Goal: Task Accomplishment & Management: Use online tool/utility

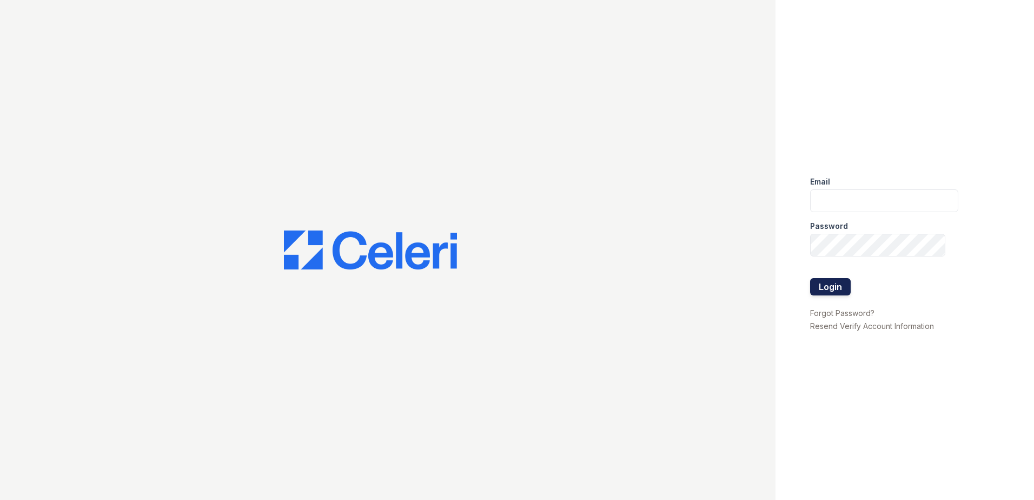
type input "sgasanov@trinity-pm.com"
click at [833, 287] on button "Login" at bounding box center [830, 286] width 41 height 17
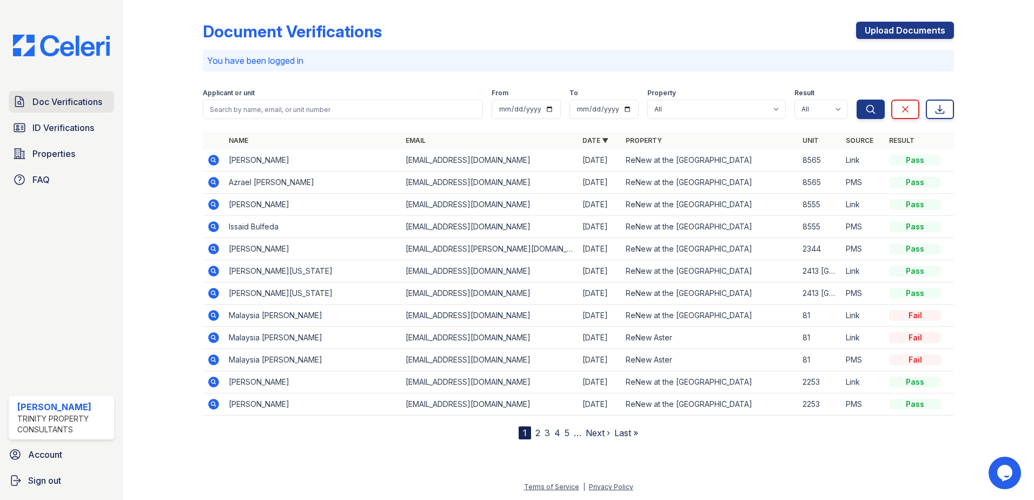
click at [50, 100] on span "Doc Verifications" at bounding box center [67, 101] width 70 height 13
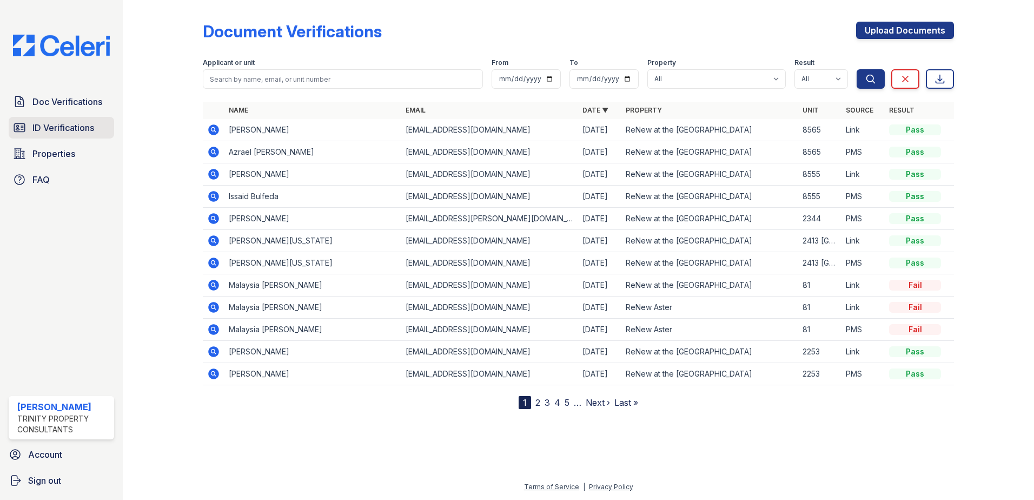
click at [60, 136] on link "ID Verifications" at bounding box center [61, 128] width 105 height 22
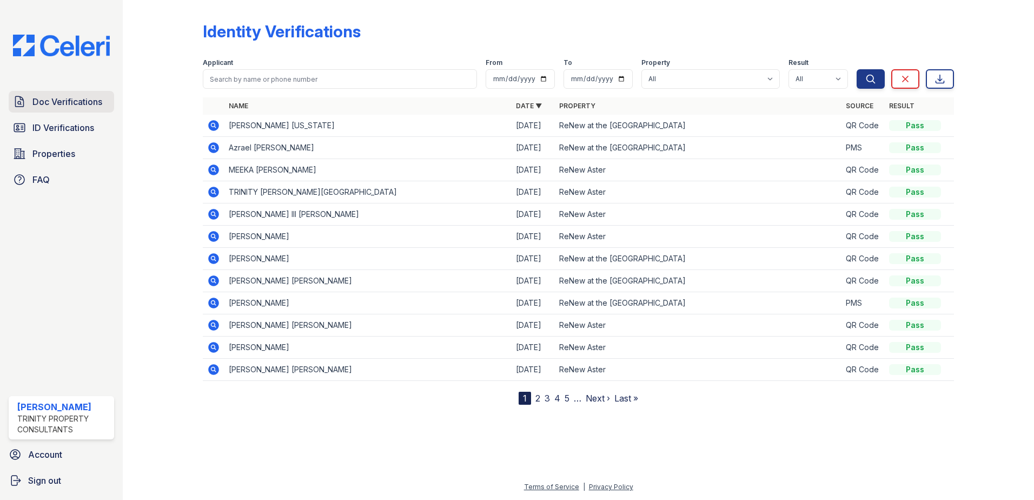
click at [67, 96] on span "Doc Verifications" at bounding box center [67, 101] width 70 height 13
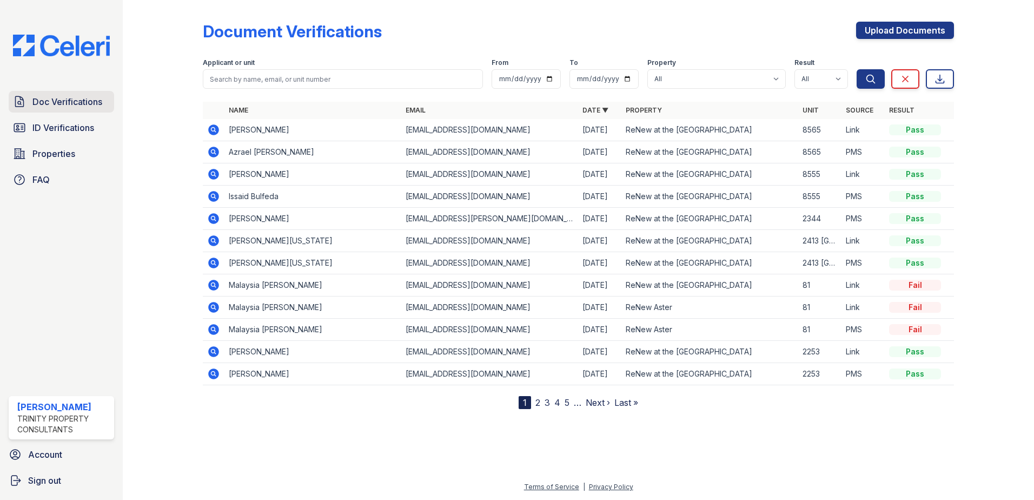
click at [62, 95] on span "Doc Verifications" at bounding box center [67, 101] width 70 height 13
click at [40, 98] on span "Doc Verifications" at bounding box center [67, 101] width 70 height 13
click at [82, 135] on link "ID Verifications" at bounding box center [61, 128] width 105 height 22
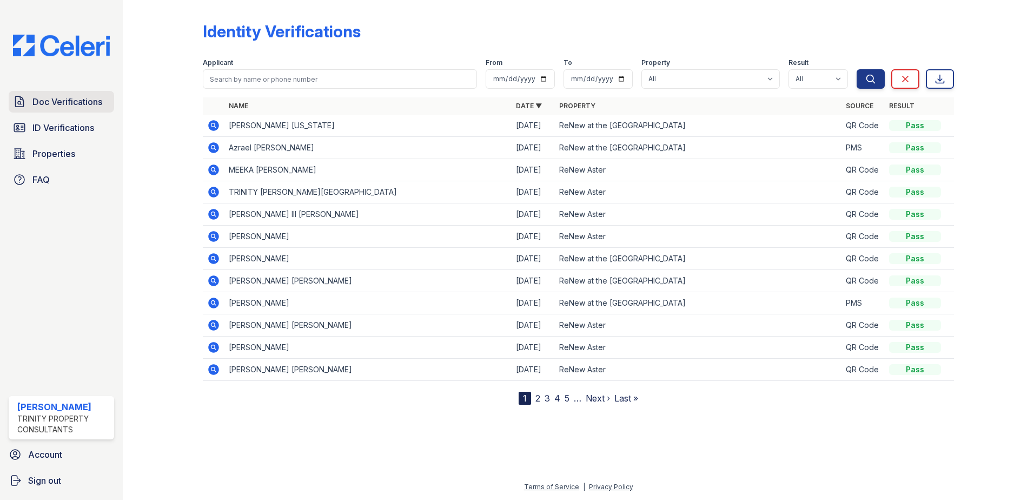
click at [77, 103] on span "Doc Verifications" at bounding box center [67, 101] width 70 height 13
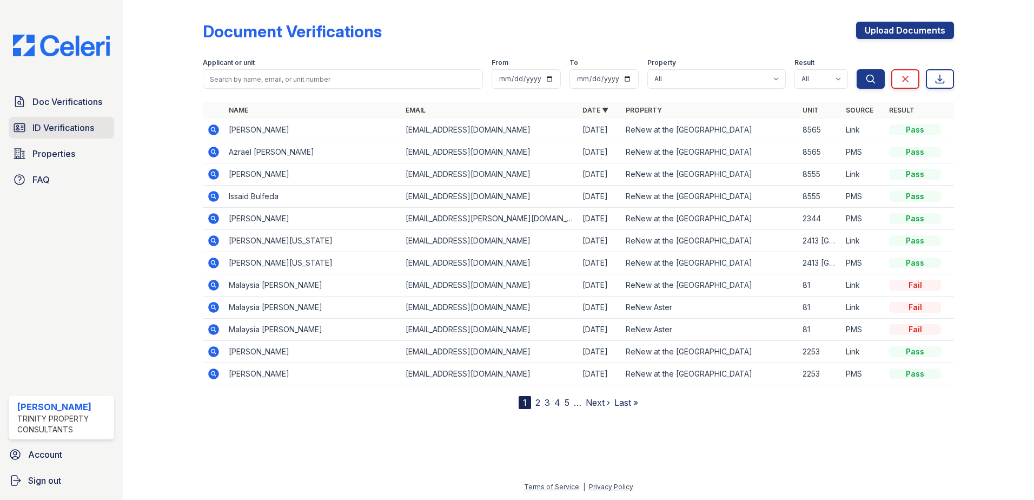
click at [72, 130] on span "ID Verifications" at bounding box center [63, 127] width 62 height 13
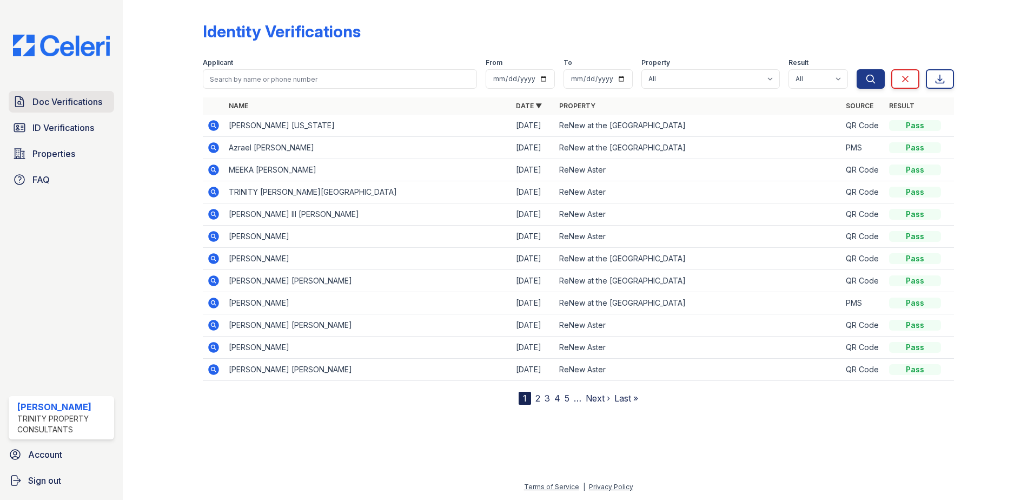
click at [59, 105] on span "Doc Verifications" at bounding box center [67, 101] width 70 height 13
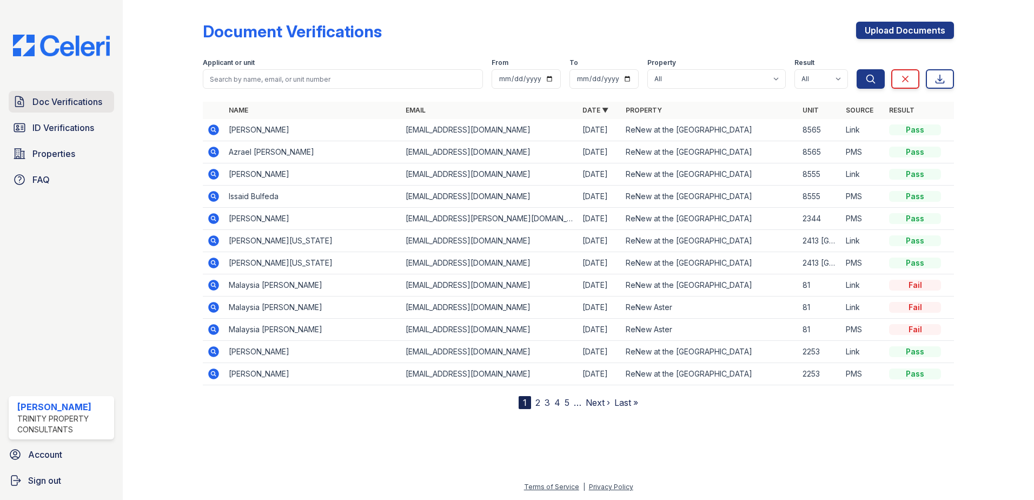
click at [82, 107] on span "Doc Verifications" at bounding box center [67, 101] width 70 height 13
click at [81, 132] on span "ID Verifications" at bounding box center [63, 127] width 62 height 13
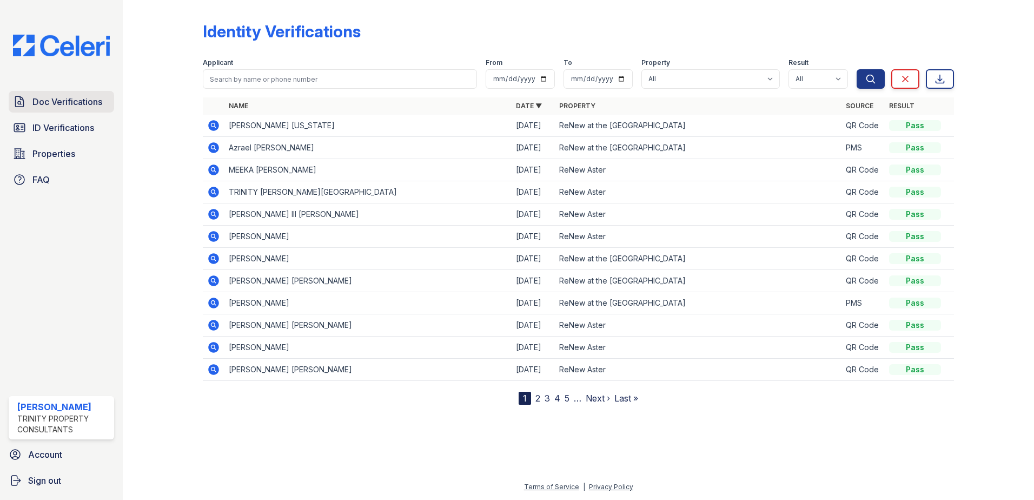
click at [82, 105] on span "Doc Verifications" at bounding box center [67, 101] width 70 height 13
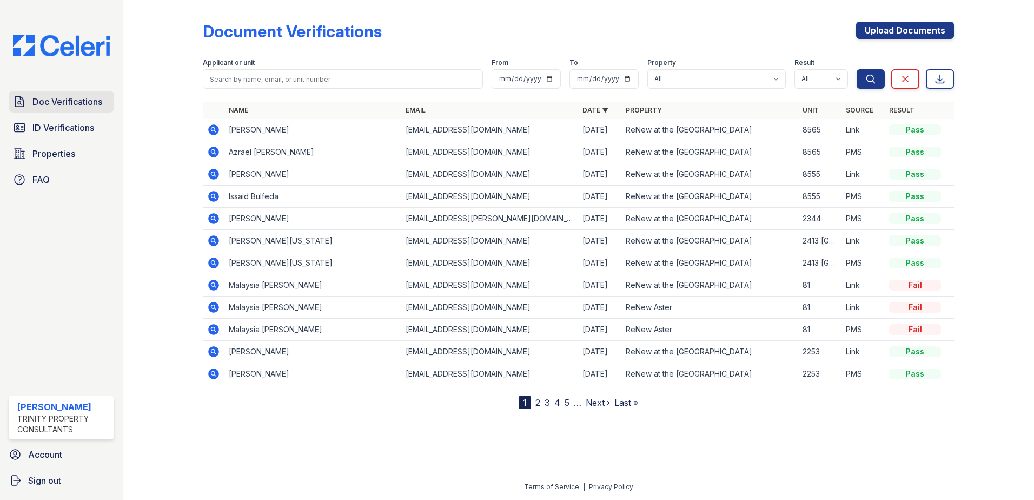
click at [48, 107] on span "Doc Verifications" at bounding box center [67, 101] width 70 height 13
click at [53, 133] on span "ID Verifications" at bounding box center [63, 127] width 62 height 13
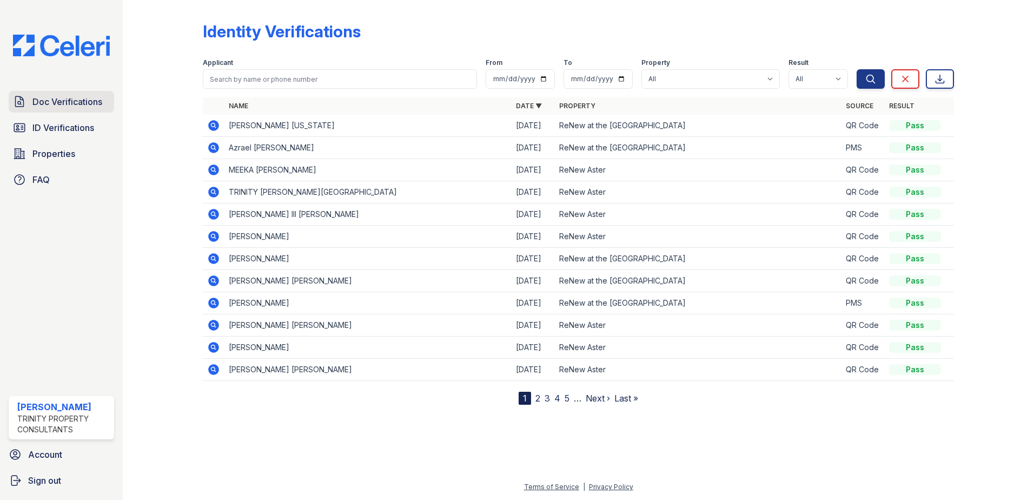
click at [64, 103] on span "Doc Verifications" at bounding box center [67, 101] width 70 height 13
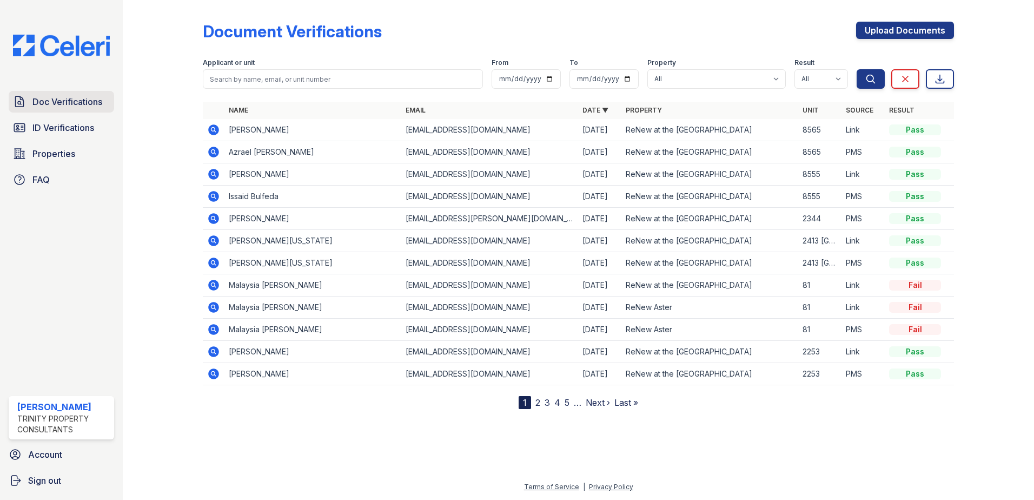
click at [44, 99] on span "Doc Verifications" at bounding box center [67, 101] width 70 height 13
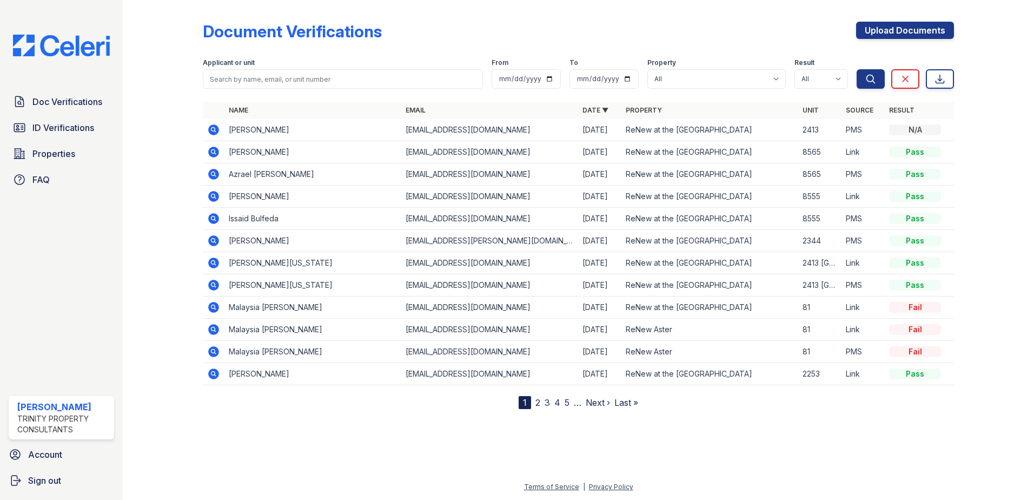
click at [214, 128] on icon at bounding box center [213, 129] width 13 height 13
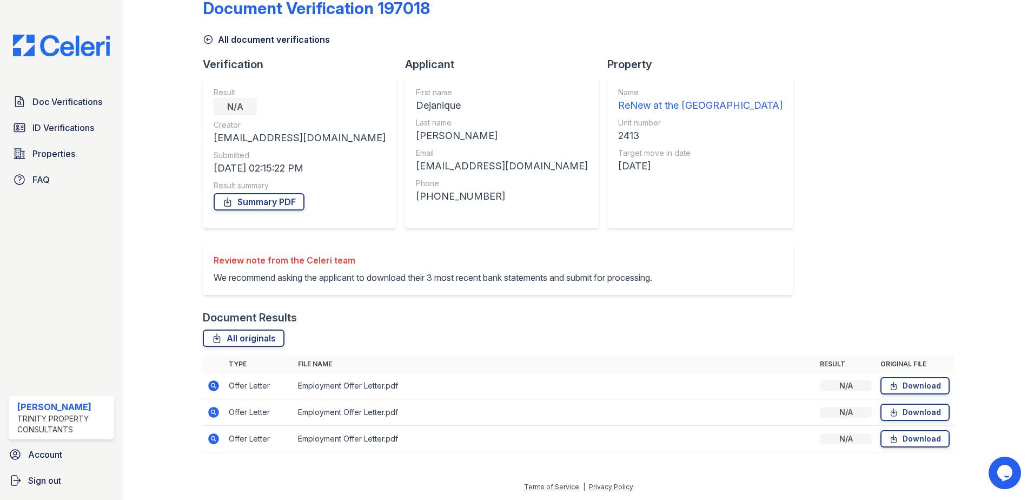
scroll to position [36, 0]
click at [891, 386] on icon at bounding box center [893, 386] width 5 height 8
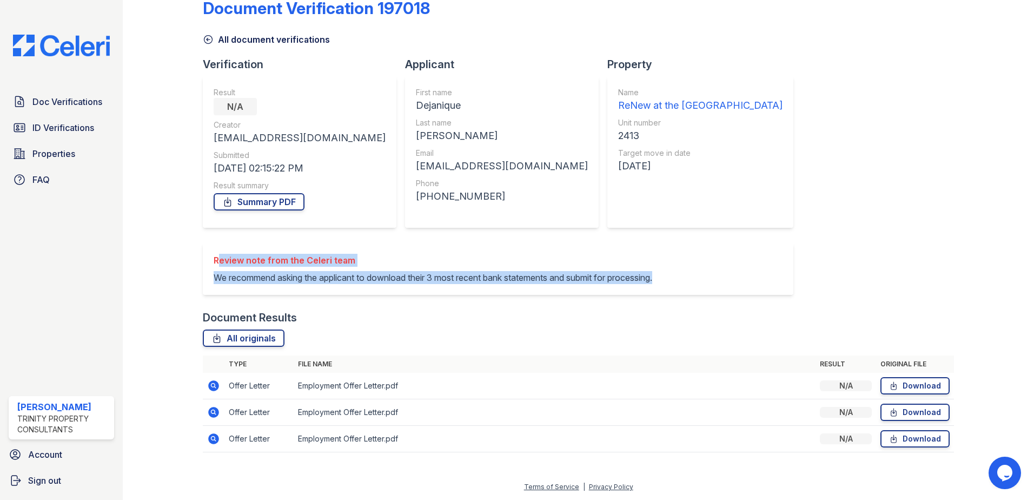
drag, startPoint x: 213, startPoint y: 247, endPoint x: 388, endPoint y: 285, distance: 178.8
click at [388, 285] on div "Review note from the Celeri team We recommend asking the applicant to download …" at bounding box center [498, 269] width 590 height 52
drag, startPoint x: 388, startPoint y: 285, endPoint x: 355, endPoint y: 262, distance: 40.2
copy div "Review note from the Celeri team We recommend asking the applicant to download …"
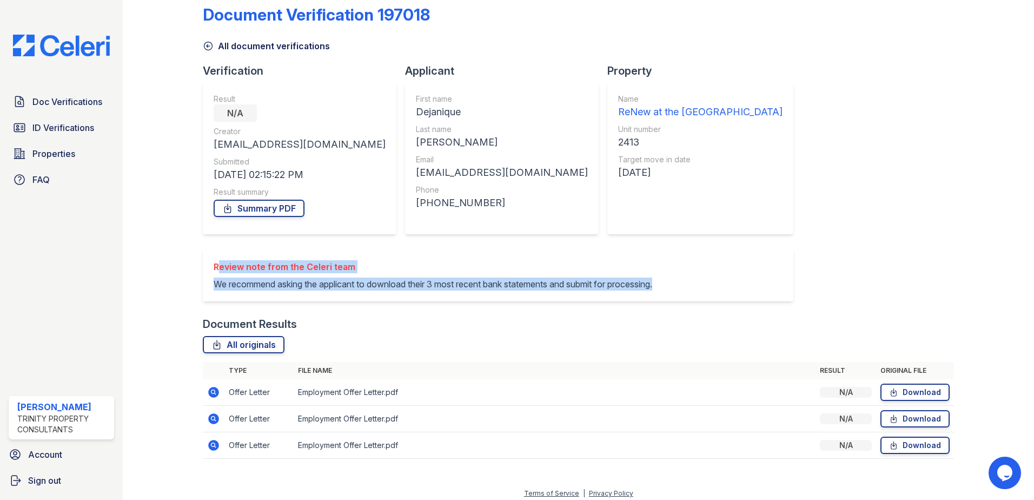
scroll to position [0, 0]
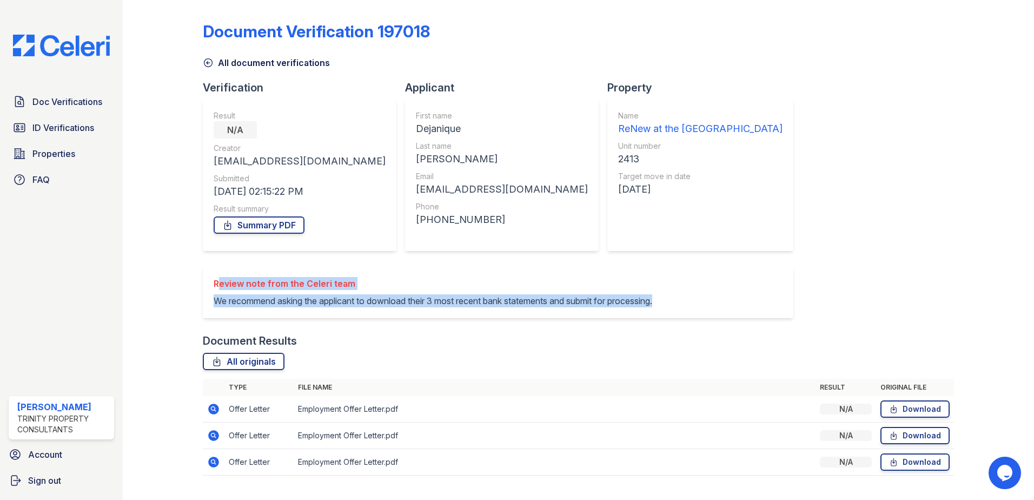
drag, startPoint x: 384, startPoint y: 191, endPoint x: 538, endPoint y: 182, distance: 154.9
click at [538, 182] on div "First name Dejanique Last name Dickens Email dejaniquedickens12@gmail.com Phone…" at bounding box center [502, 174] width 194 height 151
drag, startPoint x: 538, startPoint y: 182, endPoint x: 509, endPoint y: 188, distance: 30.3
copy div "[EMAIL_ADDRESS][DOMAIN_NAME]"
drag, startPoint x: 276, startPoint y: 317, endPoint x: 211, endPoint y: 297, distance: 68.6
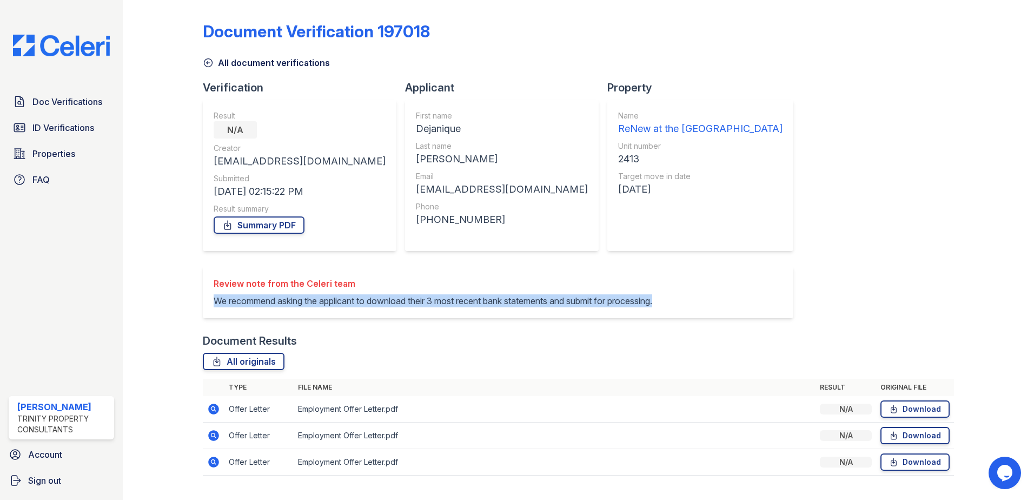
click at [211, 297] on div "Review note from the Celeri team We recommend asking the applicant to download …" at bounding box center [498, 292] width 590 height 52
drag, startPoint x: 211, startPoint y: 297, endPoint x: 224, endPoint y: 302, distance: 14.1
copy p "We recommend asking the applicant to download their 3 most recent bank statemen…"
click at [61, 159] on span "Properties" at bounding box center [53, 153] width 43 height 13
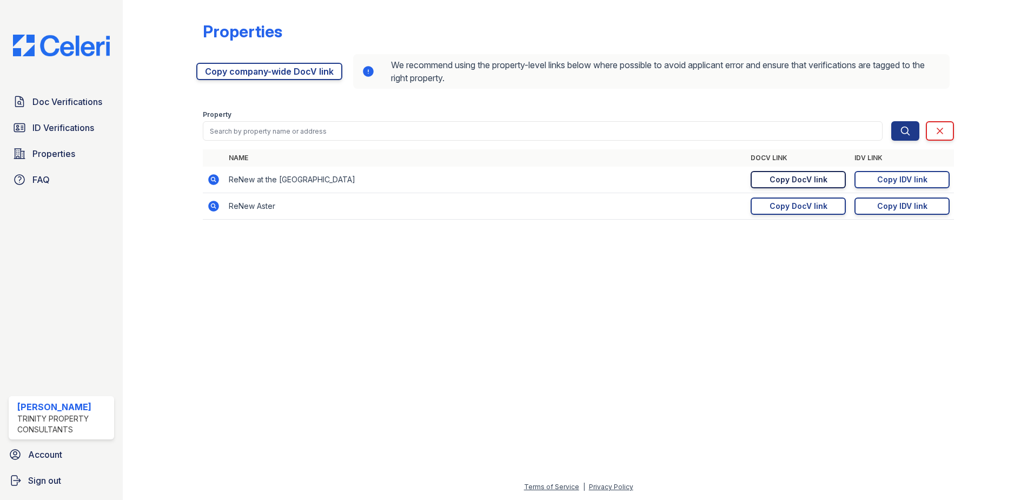
click at [782, 183] on div "Copy DocV link" at bounding box center [798, 179] width 58 height 11
click at [59, 107] on span "Doc Verifications" at bounding box center [67, 101] width 70 height 13
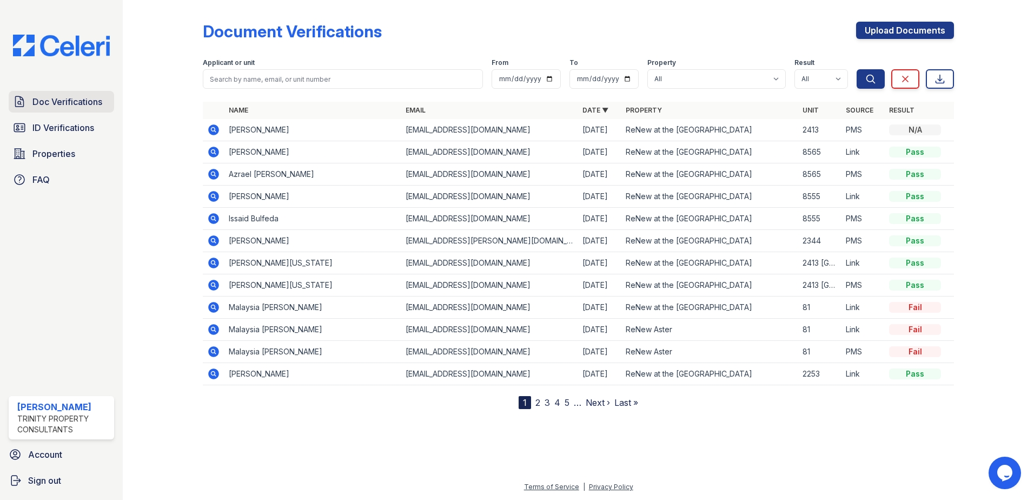
click at [56, 101] on span "Doc Verifications" at bounding box center [67, 101] width 70 height 13
click at [82, 107] on span "Doc Verifications" at bounding box center [67, 101] width 70 height 13
click at [70, 128] on span "ID Verifications" at bounding box center [63, 127] width 62 height 13
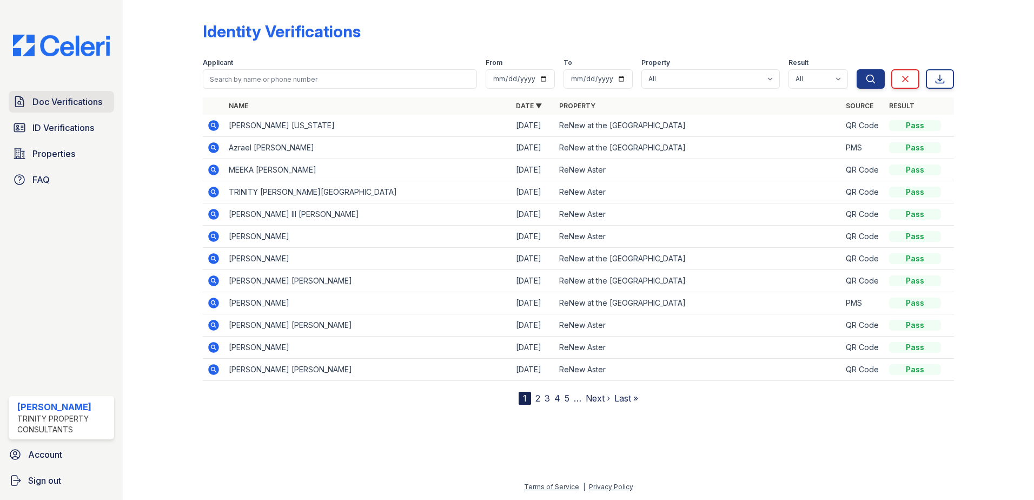
click at [63, 98] on span "Doc Verifications" at bounding box center [67, 101] width 70 height 13
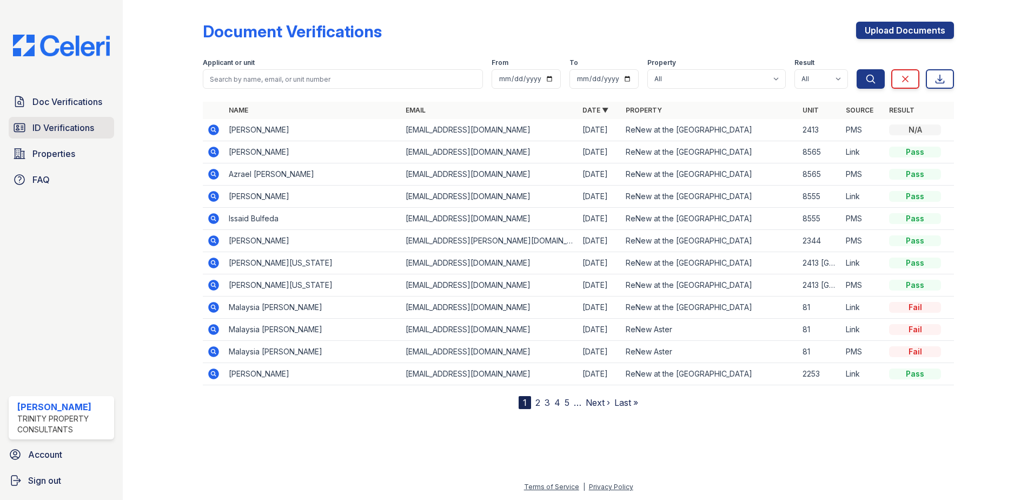
click at [62, 125] on span "ID Verifications" at bounding box center [63, 127] width 62 height 13
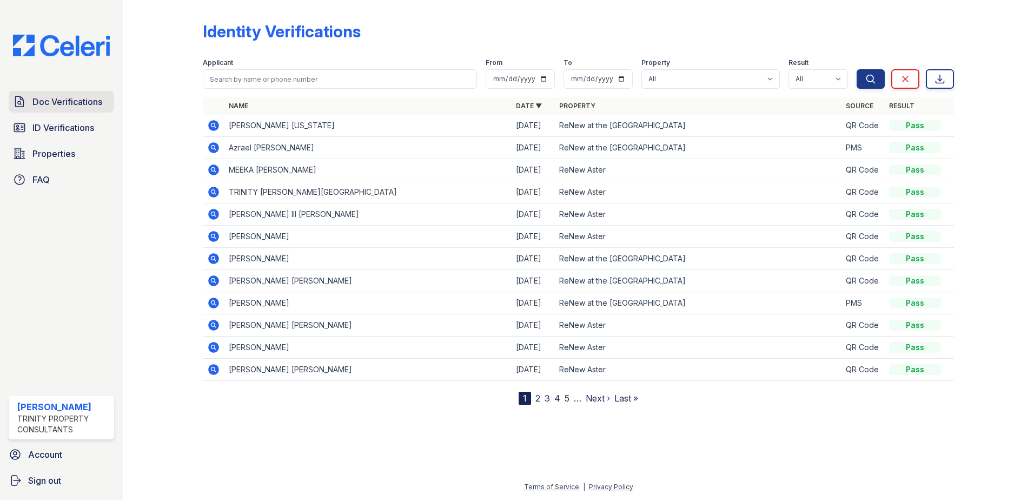
click at [75, 102] on span "Doc Verifications" at bounding box center [67, 101] width 70 height 13
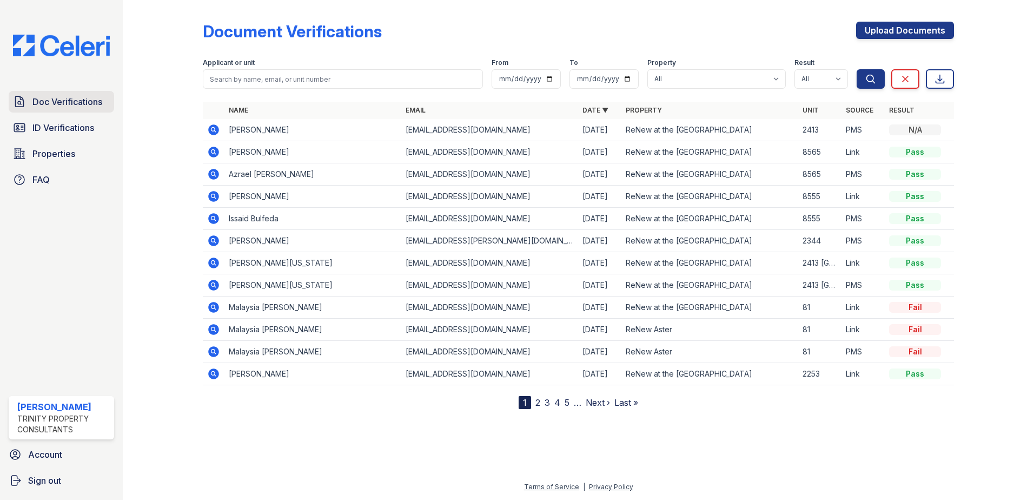
click at [76, 106] on span "Doc Verifications" at bounding box center [67, 101] width 70 height 13
click at [68, 137] on link "ID Verifications" at bounding box center [61, 128] width 105 height 22
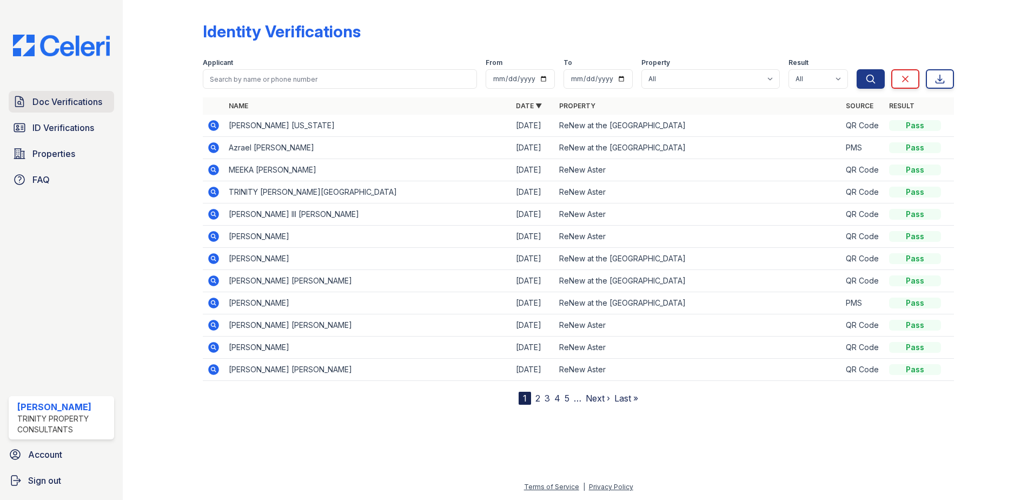
click at [62, 101] on span "Doc Verifications" at bounding box center [67, 101] width 70 height 13
